Goal: Browse casually

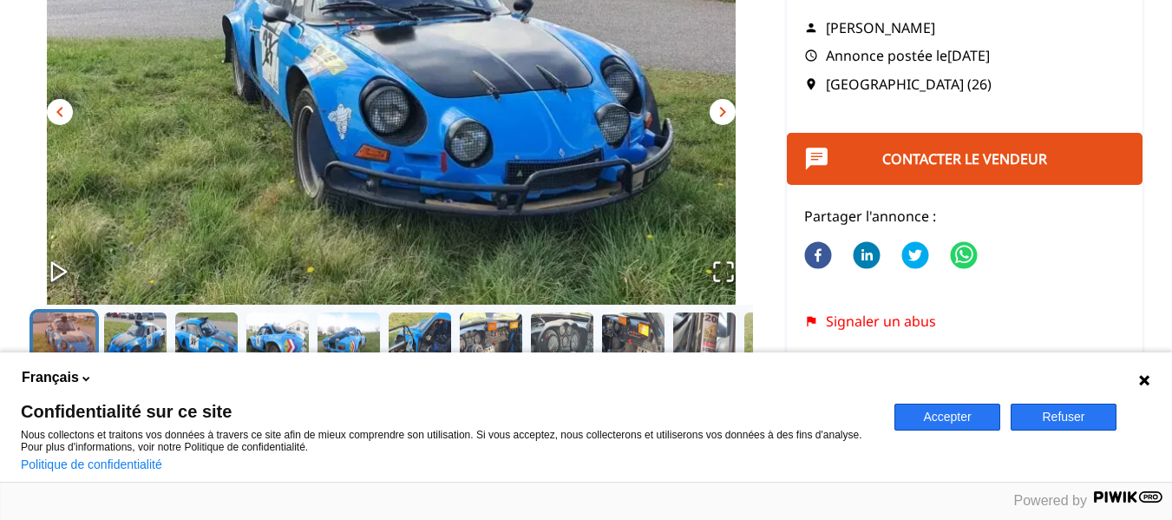
scroll to position [233, 0]
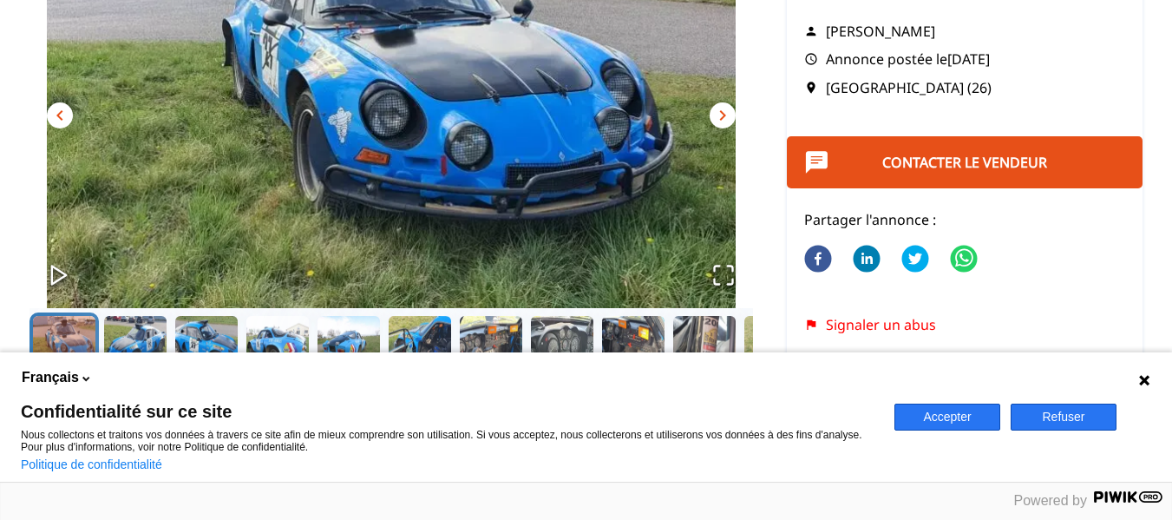
click at [718, 271] on icon "Open Fullscreen" at bounding box center [723, 275] width 24 height 24
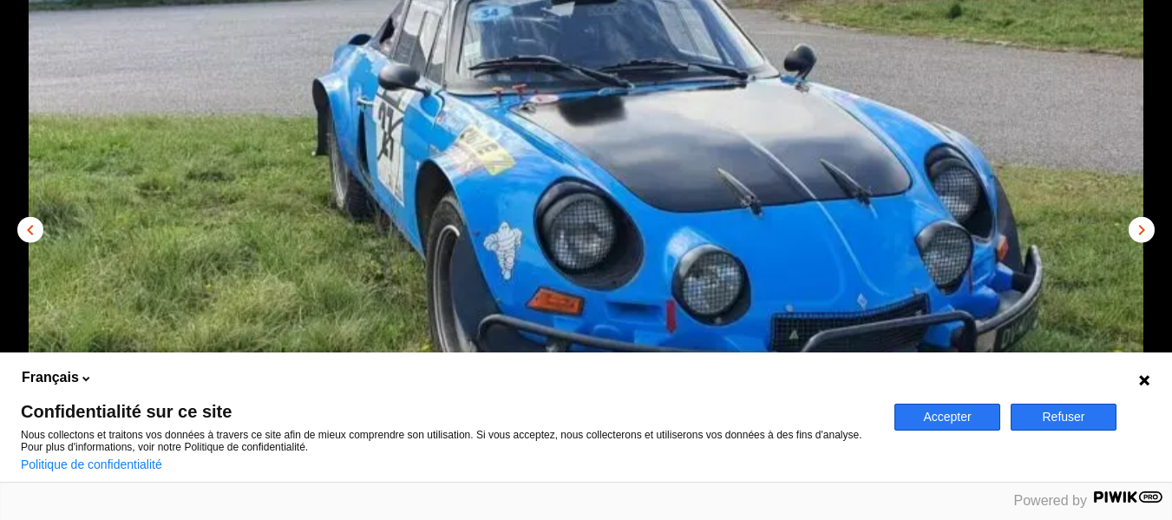
click at [1053, 419] on button "Refuser" at bounding box center [1064, 416] width 106 height 27
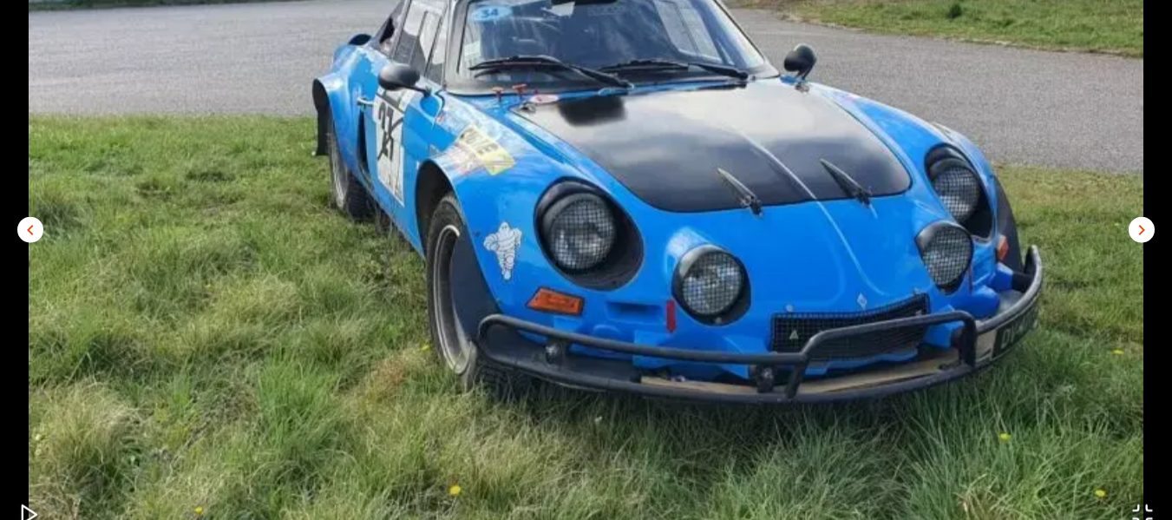
scroll to position [108, 0]
click at [1138, 226] on span "chevron_right" at bounding box center [1141, 229] width 21 height 21
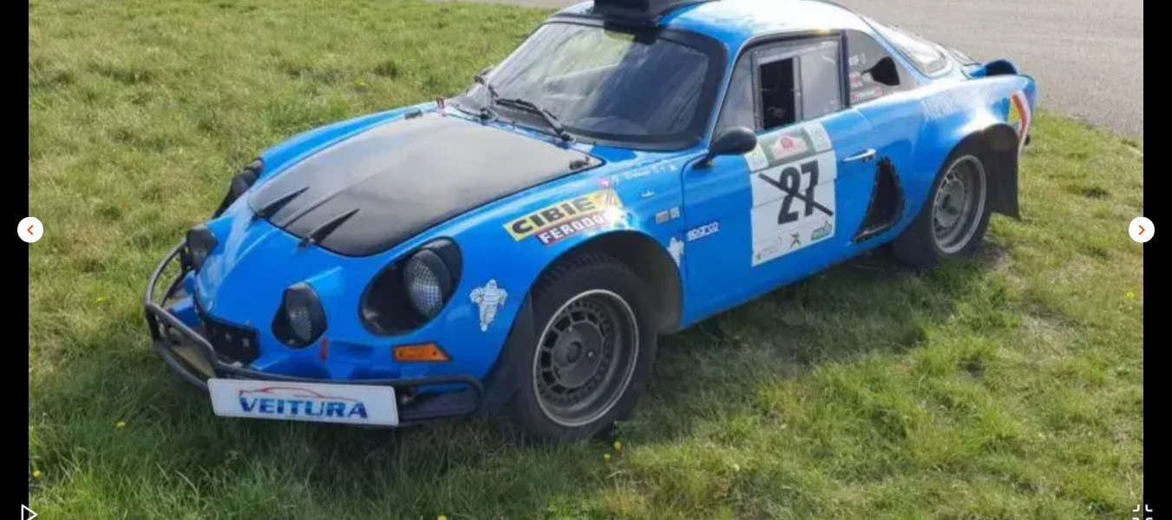
click at [1138, 226] on span "chevron_right" at bounding box center [1141, 229] width 21 height 21
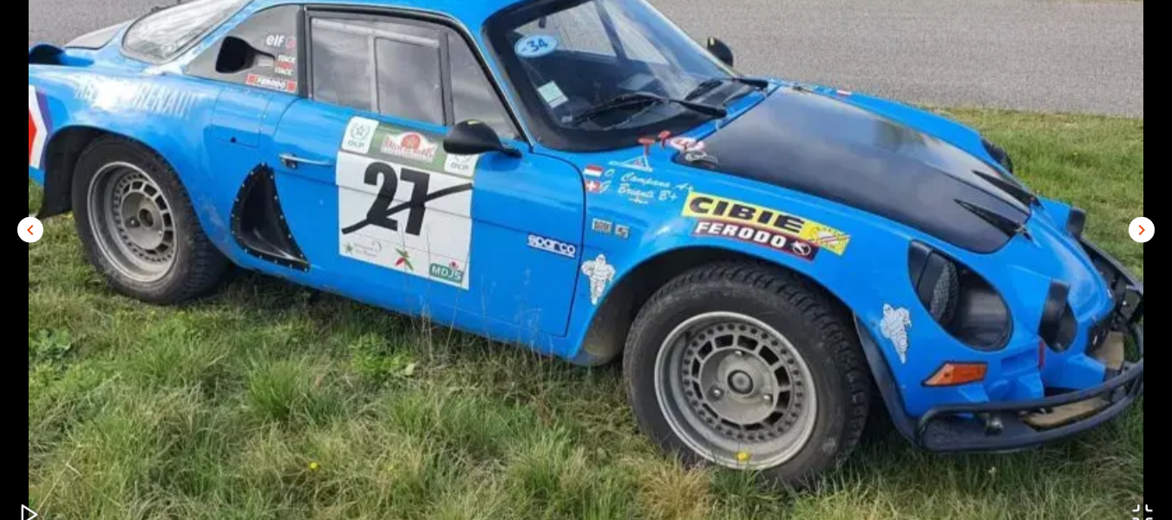
click at [1138, 226] on span "chevron_right" at bounding box center [1141, 229] width 21 height 21
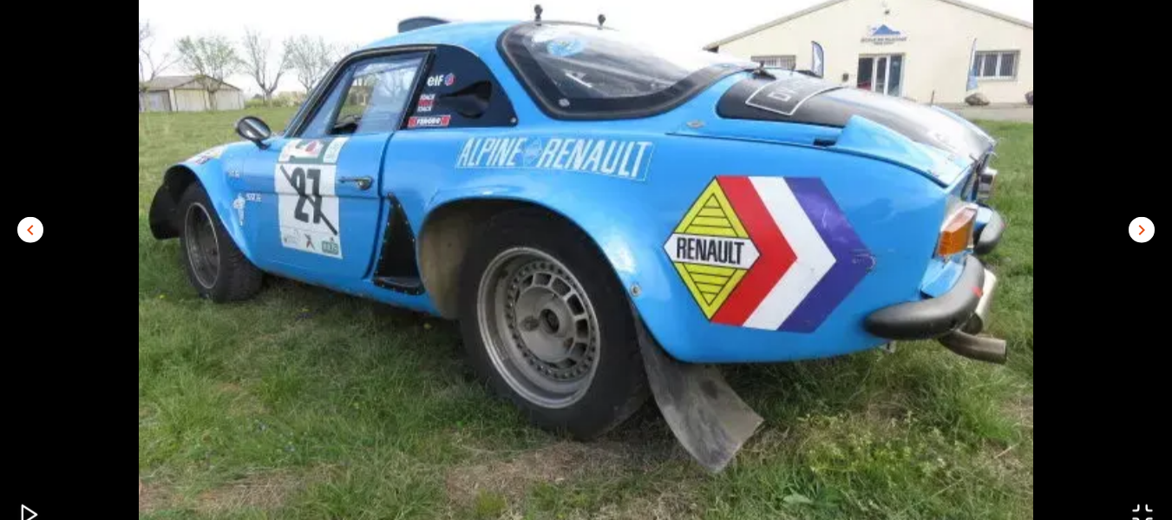
click at [1138, 226] on span "chevron_right" at bounding box center [1141, 229] width 21 height 21
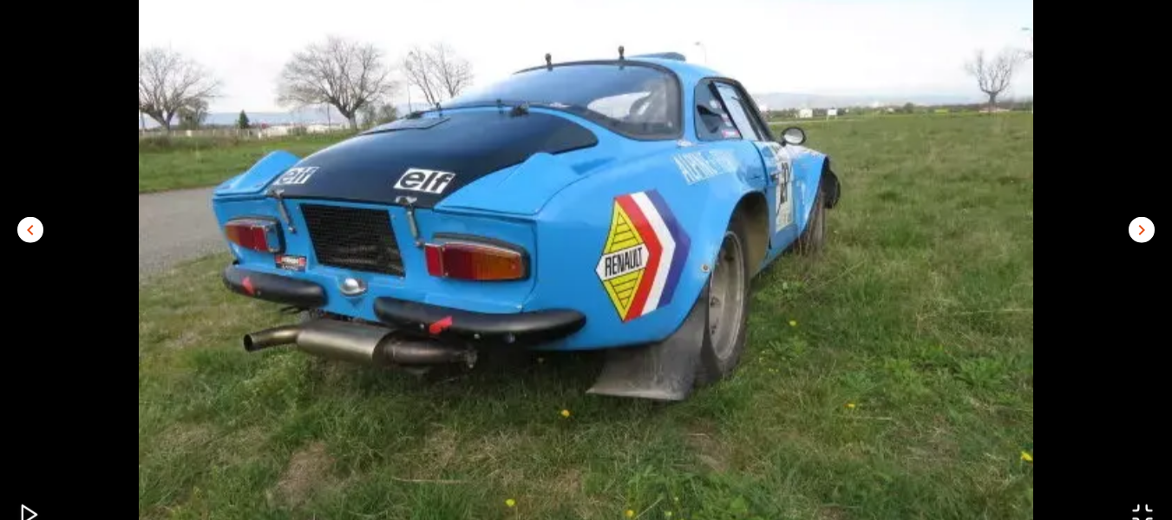
click at [1138, 226] on span "chevron_right" at bounding box center [1141, 229] width 21 height 21
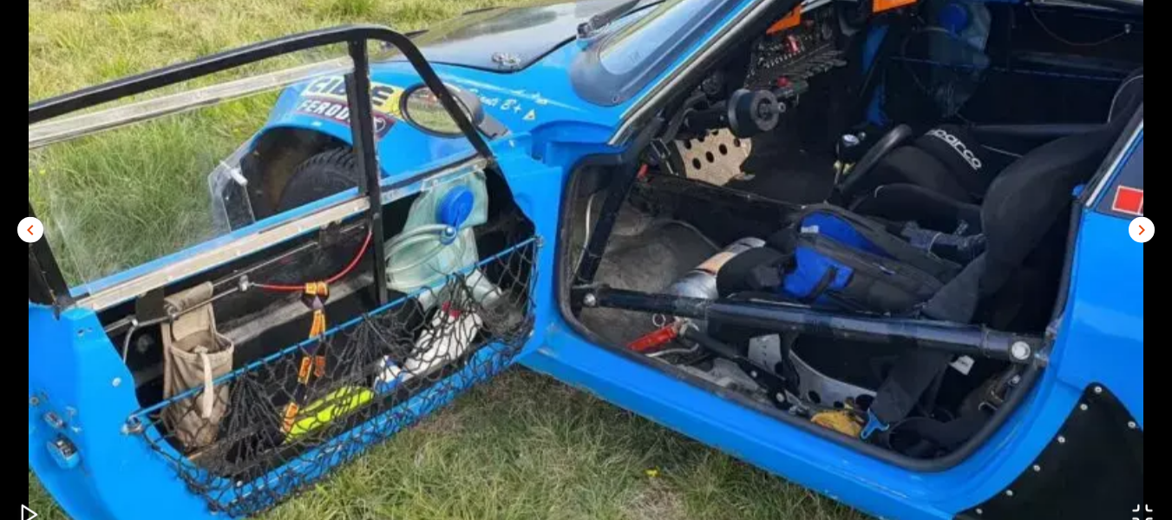
click at [35, 227] on span "chevron_left" at bounding box center [30, 229] width 21 height 21
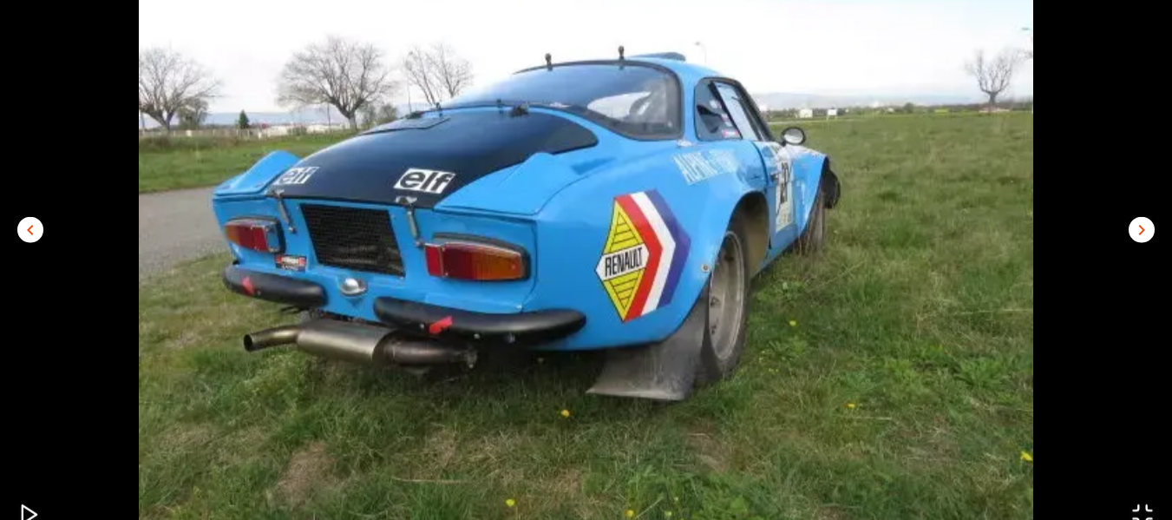
click at [1142, 226] on span "chevron_right" at bounding box center [1141, 229] width 21 height 21
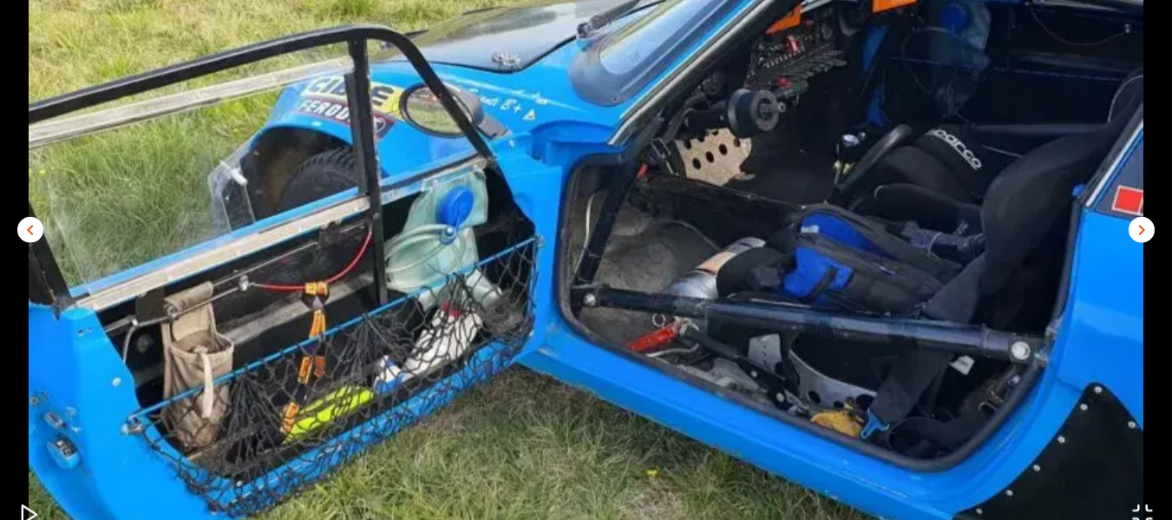
click at [1132, 232] on span "chevron_right" at bounding box center [1141, 229] width 21 height 21
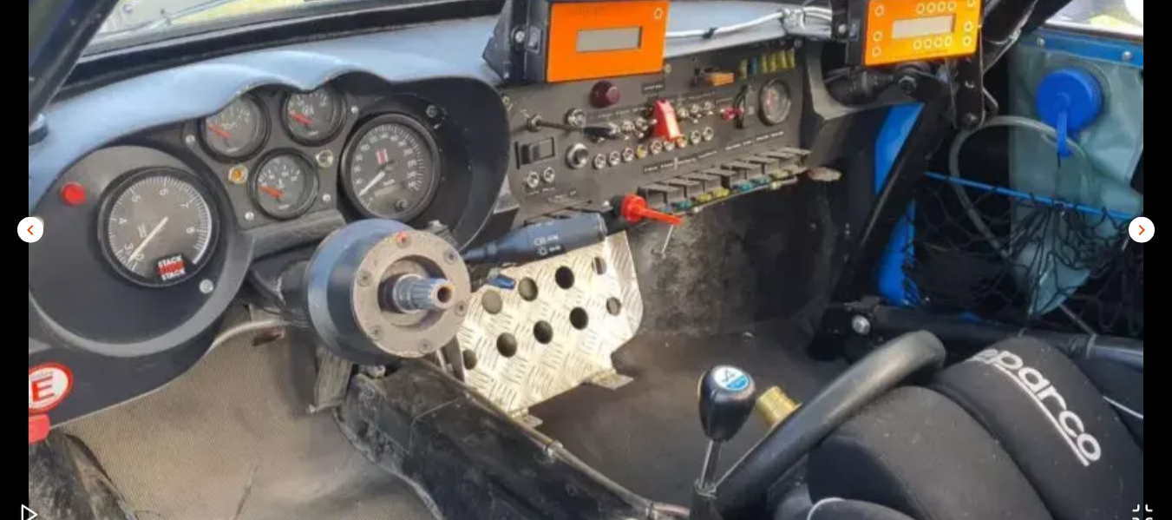
click at [1132, 232] on span "chevron_right" at bounding box center [1141, 229] width 21 height 21
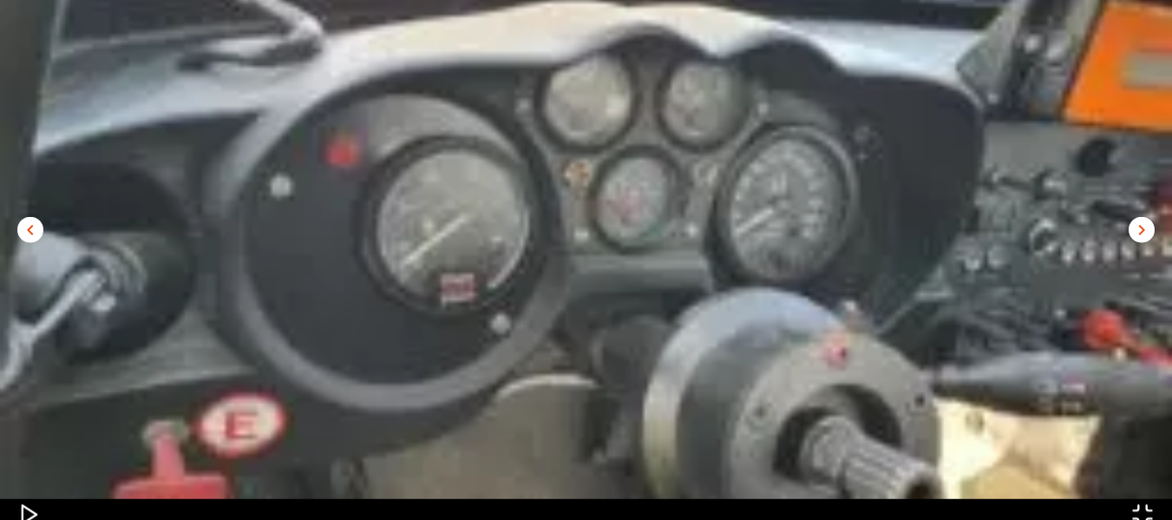
click at [1132, 232] on span "chevron_right" at bounding box center [1141, 229] width 21 height 21
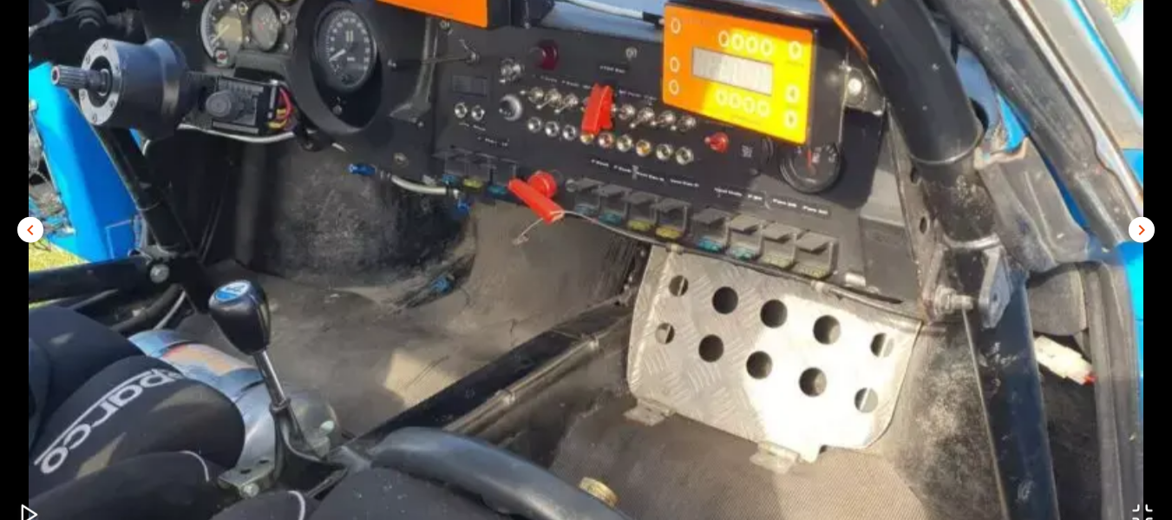
click at [1132, 232] on span "chevron_right" at bounding box center [1141, 229] width 21 height 21
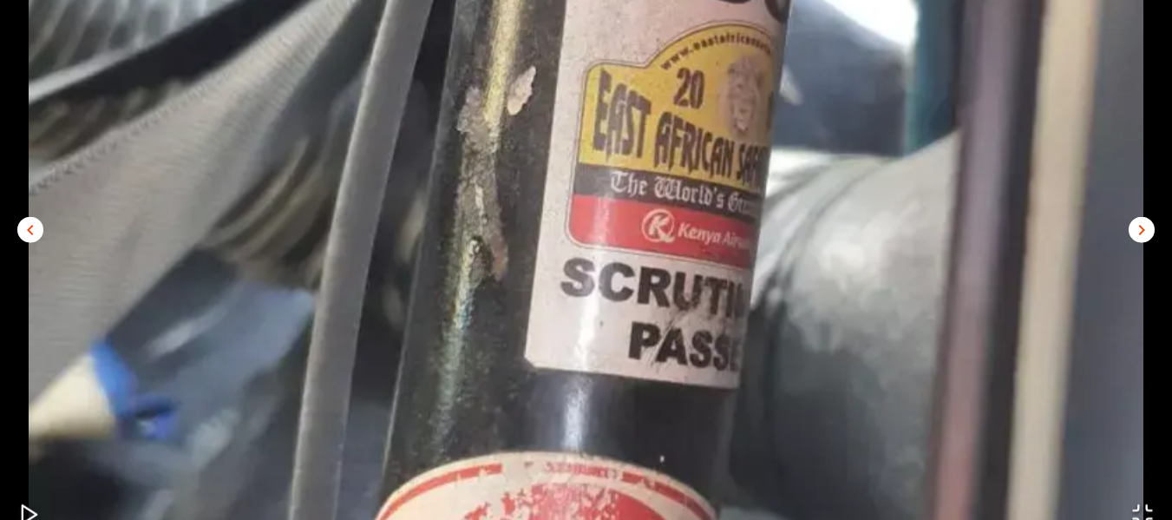
click at [1132, 232] on span "chevron_right" at bounding box center [1141, 229] width 21 height 21
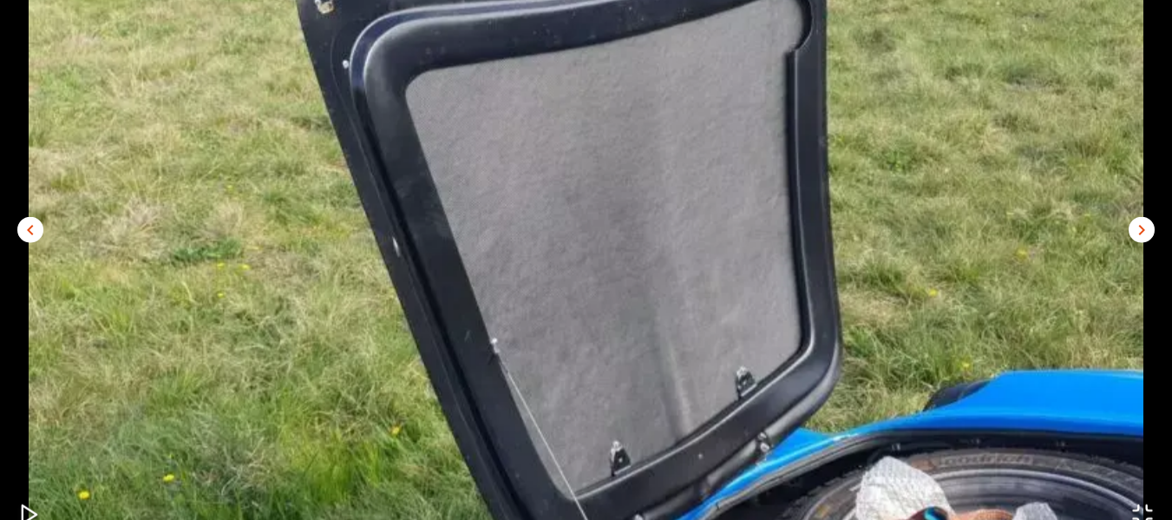
click at [1132, 232] on span "chevron_right" at bounding box center [1141, 229] width 21 height 21
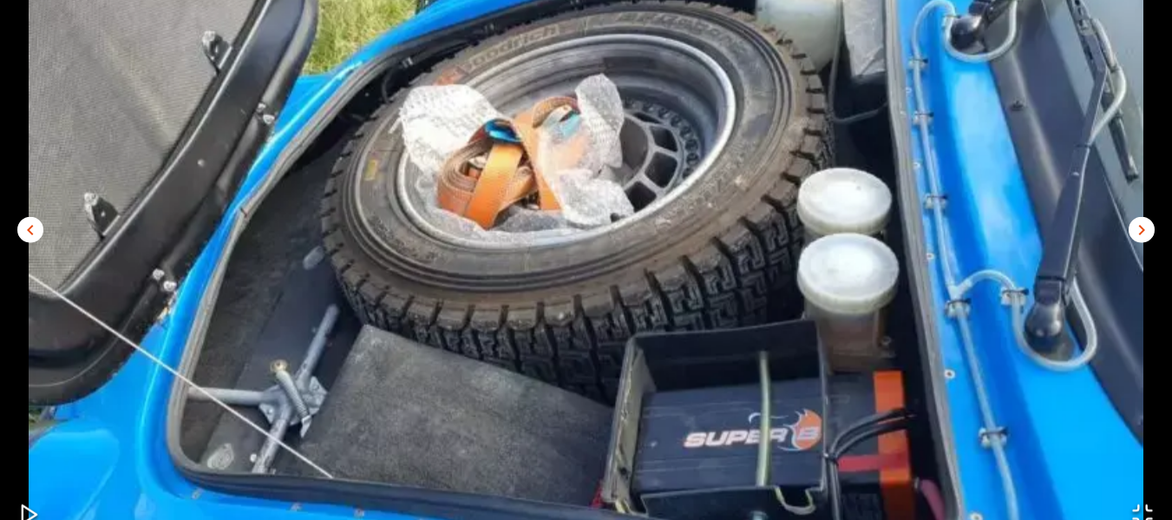
click at [1132, 232] on span "chevron_right" at bounding box center [1141, 229] width 21 height 21
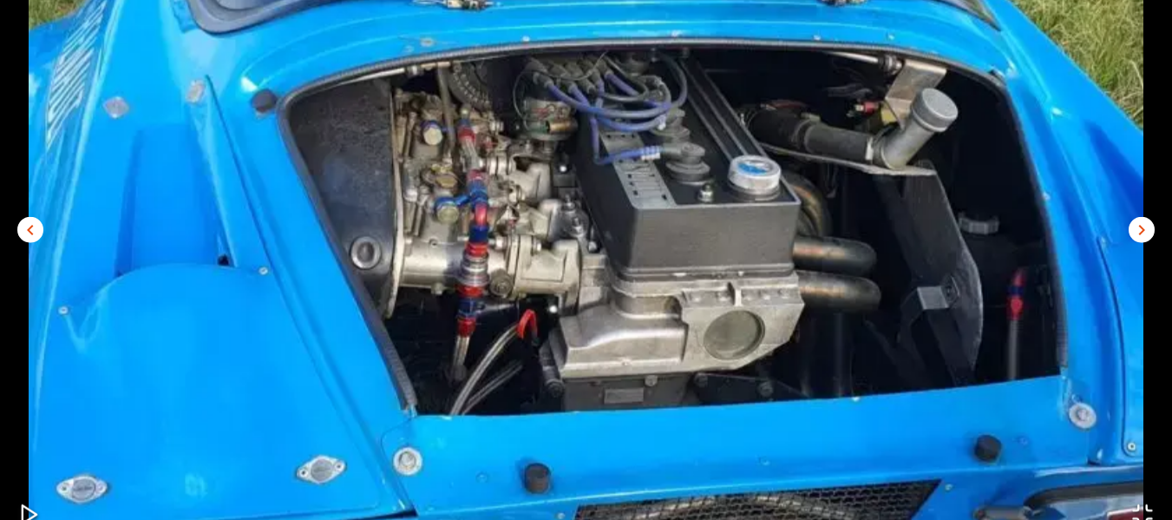
click at [1130, 233] on button "chevron_right" at bounding box center [1142, 229] width 26 height 26
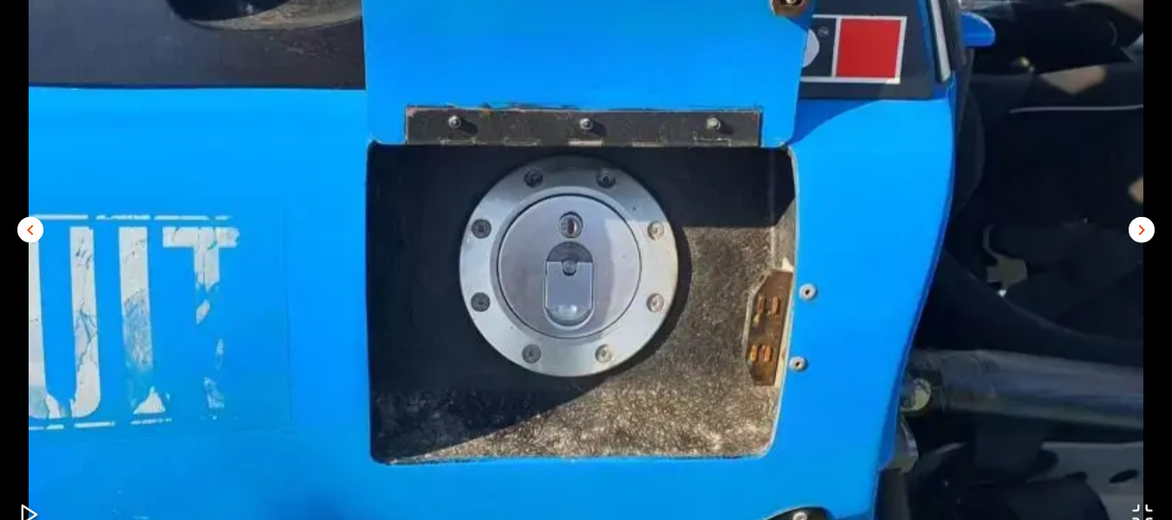
click at [1130, 233] on button "chevron_right" at bounding box center [1142, 229] width 26 height 26
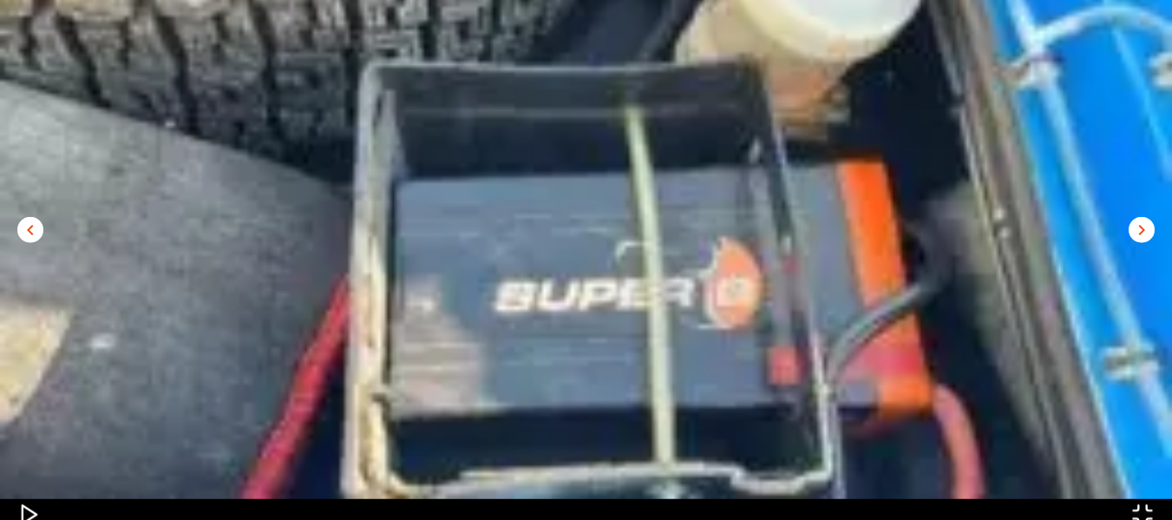
click at [1130, 233] on button "chevron_right" at bounding box center [1142, 229] width 26 height 26
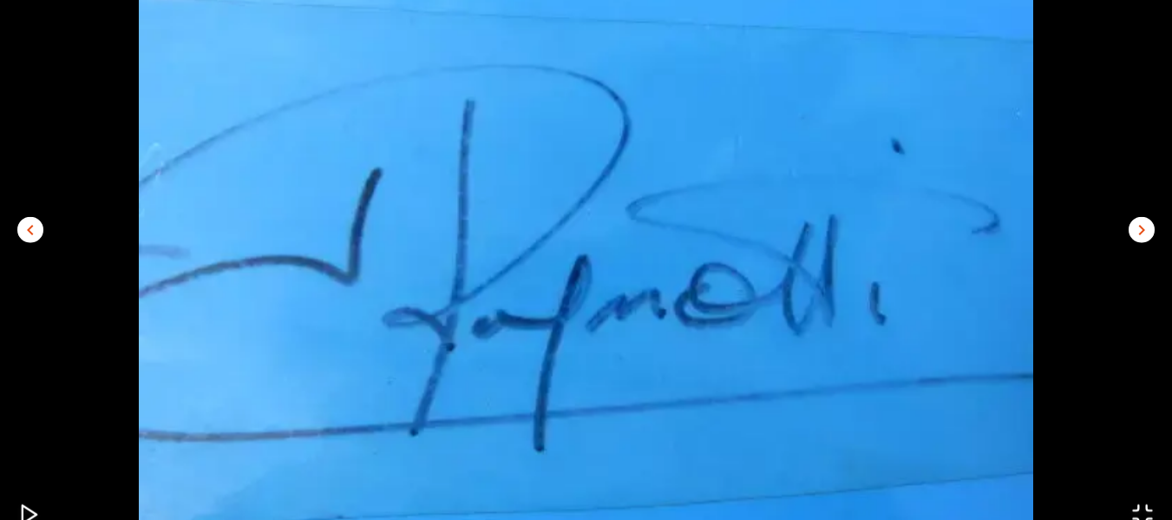
click at [1130, 233] on button "chevron_right" at bounding box center [1142, 229] width 26 height 26
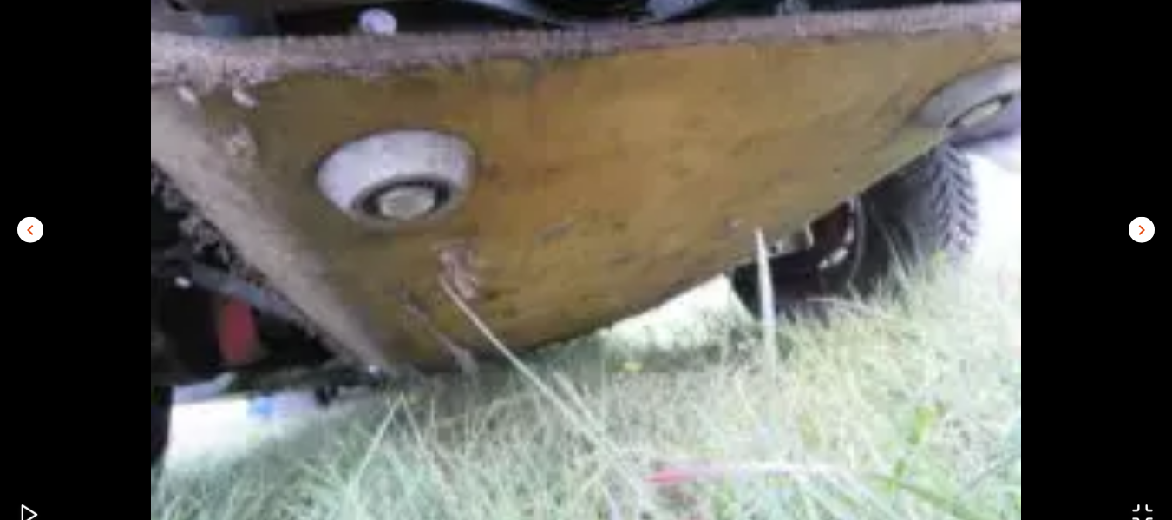
drag, startPoint x: 1130, startPoint y: 233, endPoint x: 1142, endPoint y: 77, distance: 156.7
click at [1142, 77] on img "Go to Slide 17" at bounding box center [586, 221] width 1172 height 652
click at [1142, 235] on span "chevron_right" at bounding box center [1141, 229] width 21 height 21
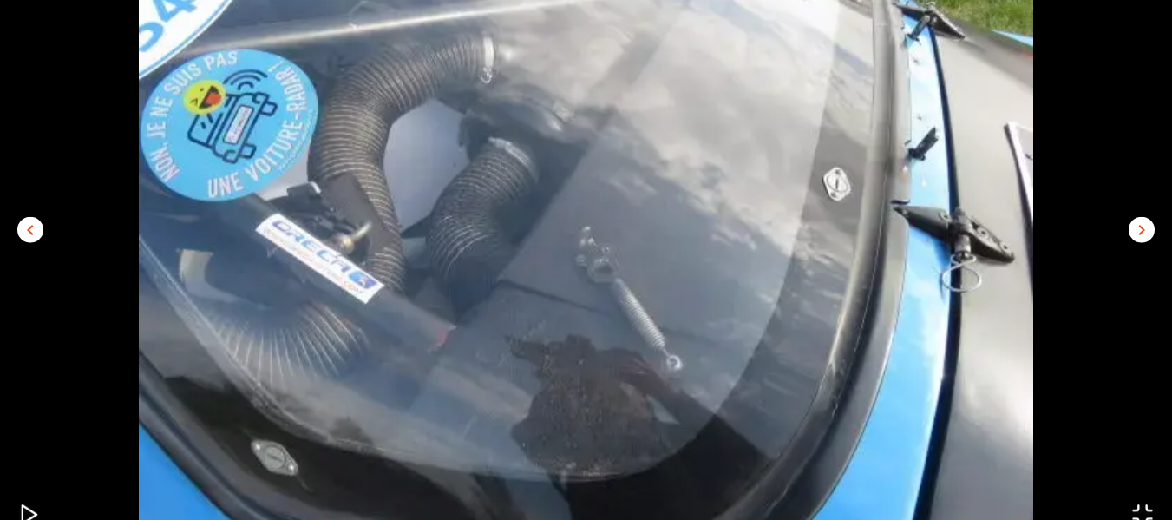
click at [1142, 235] on span "chevron_right" at bounding box center [1141, 229] width 21 height 21
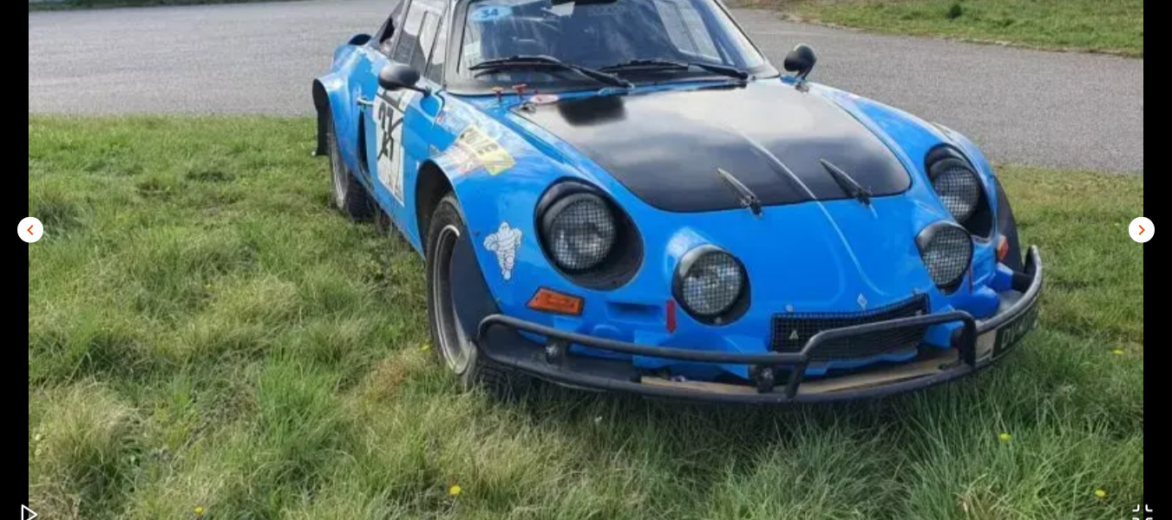
click at [32, 236] on span "chevron_left" at bounding box center [30, 229] width 21 height 21
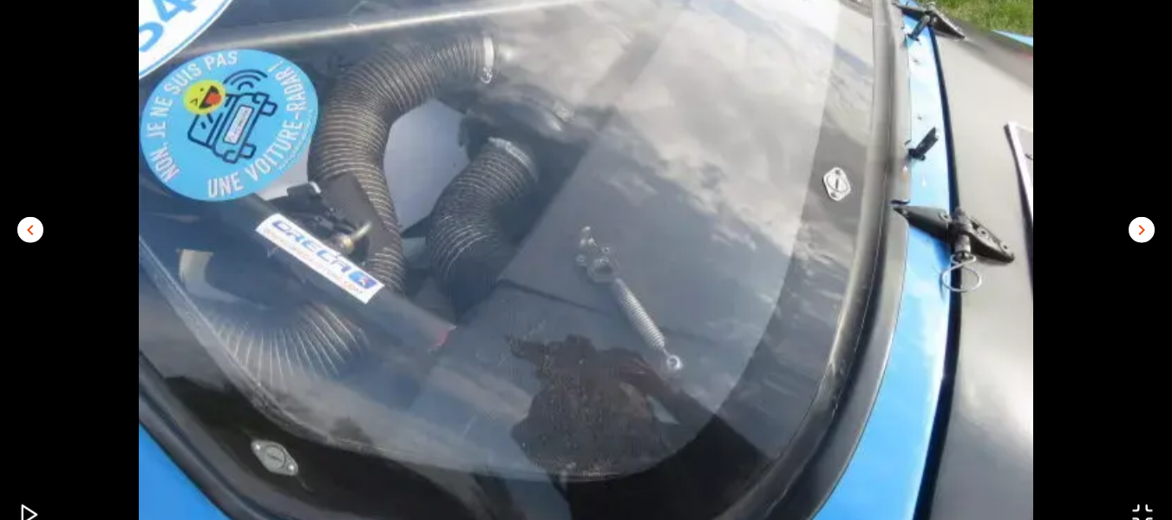
click at [1138, 506] on icon "Open Fullscreen" at bounding box center [1143, 514] width 18 height 18
